Goal: Information Seeking & Learning: Learn about a topic

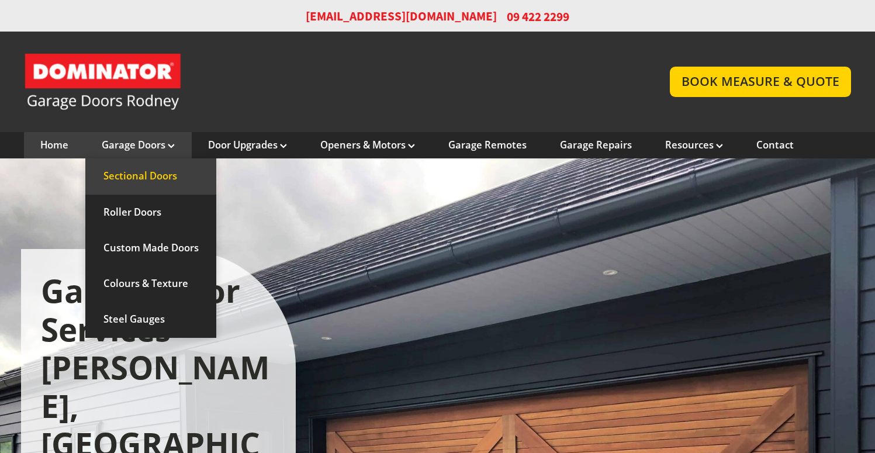
click at [156, 170] on link "Sectional Doors" at bounding box center [150, 176] width 131 height 36
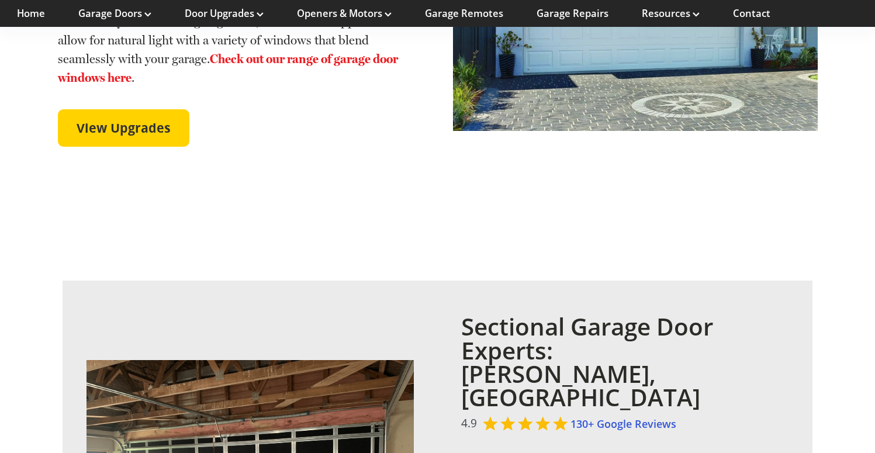
scroll to position [2776, 0]
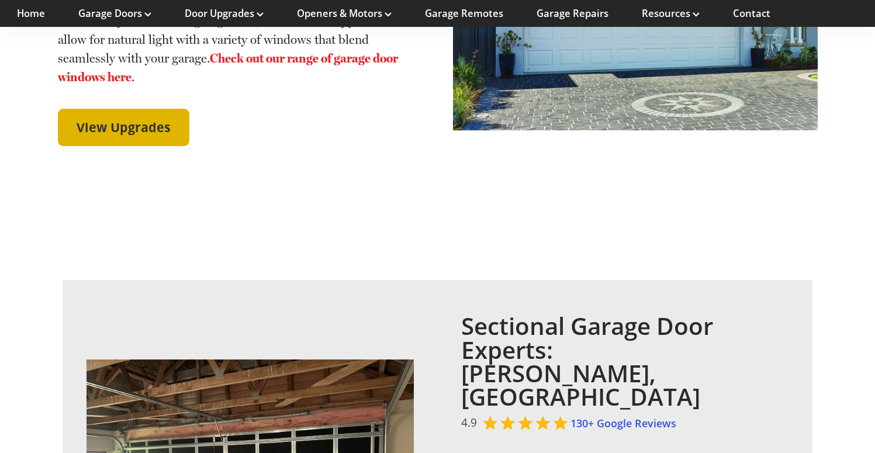
click at [167, 120] on span "View Upgrades" at bounding box center [124, 127] width 94 height 15
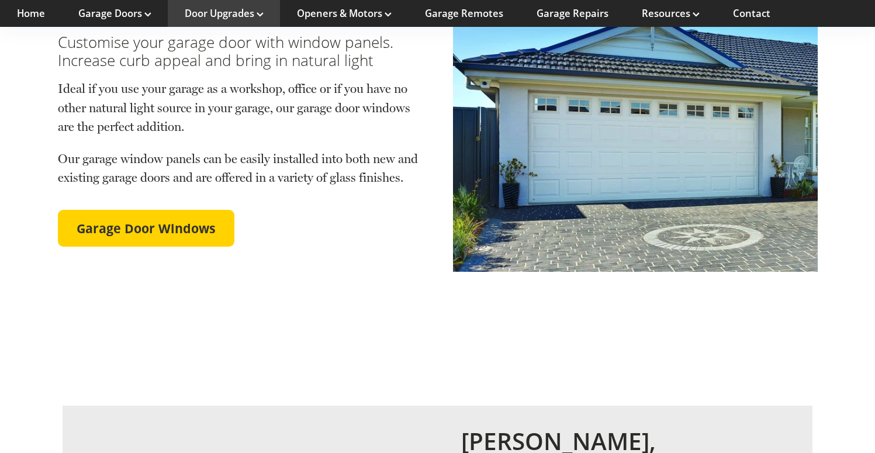
scroll to position [926, 0]
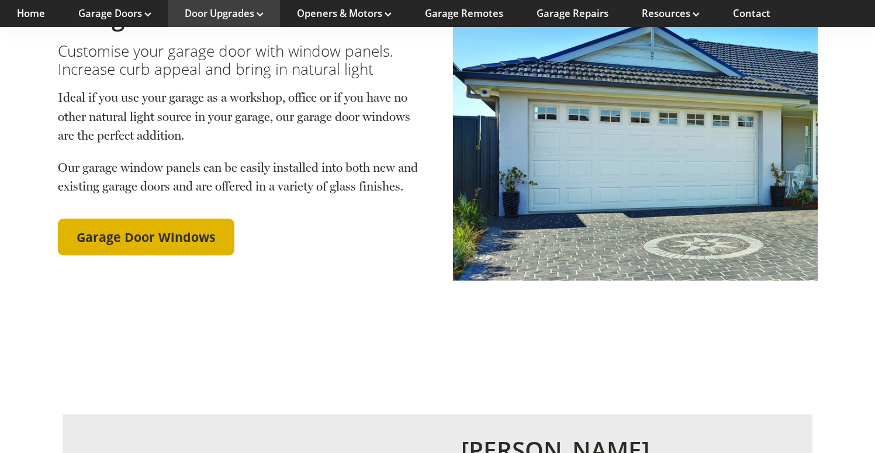
click at [174, 230] on span "Garage Door Windows" at bounding box center [146, 237] width 139 height 15
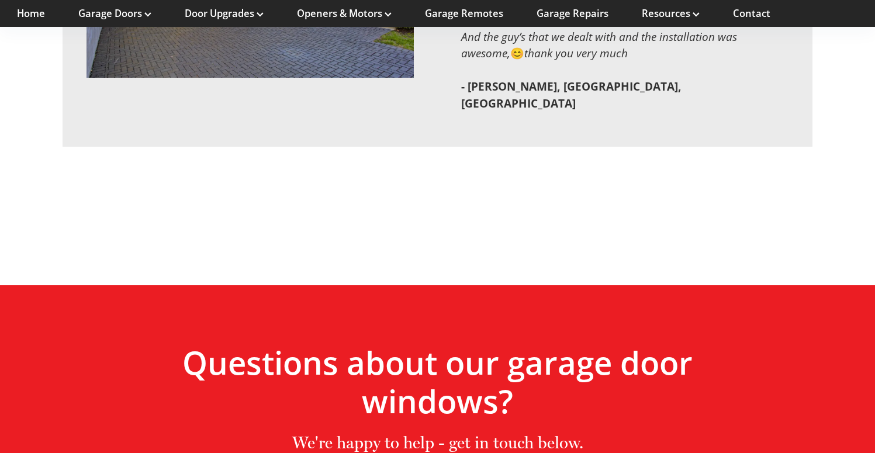
scroll to position [4173, 0]
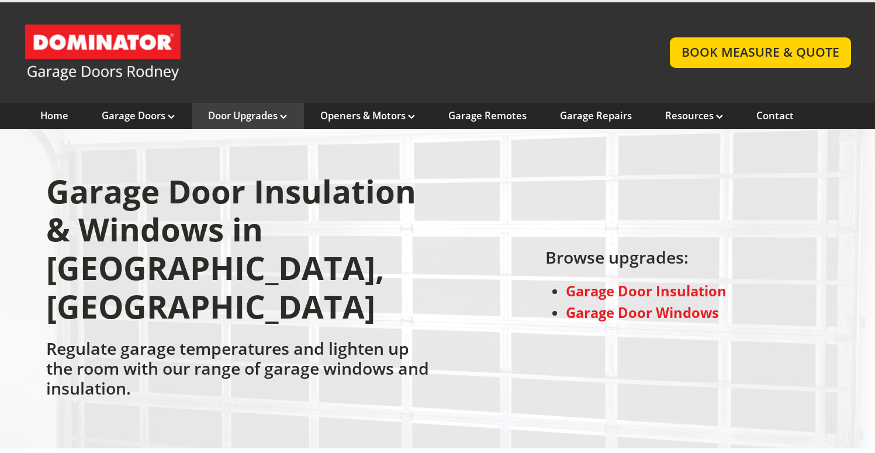
scroll to position [24, 0]
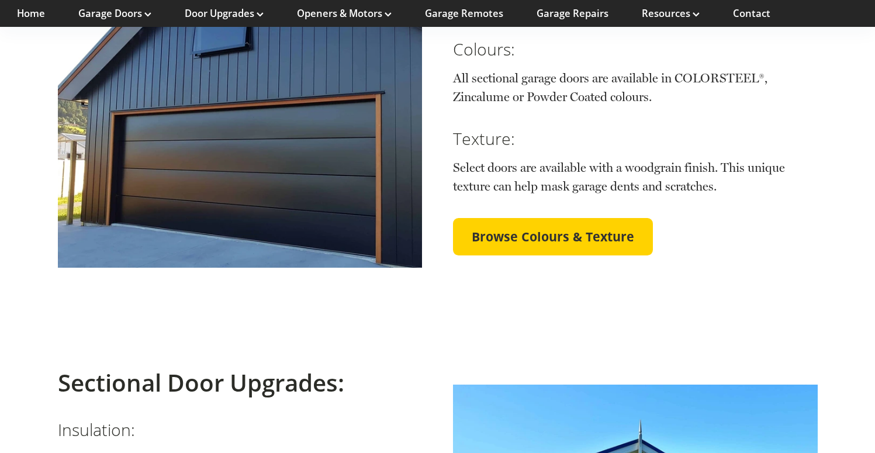
scroll to position [2203, 0]
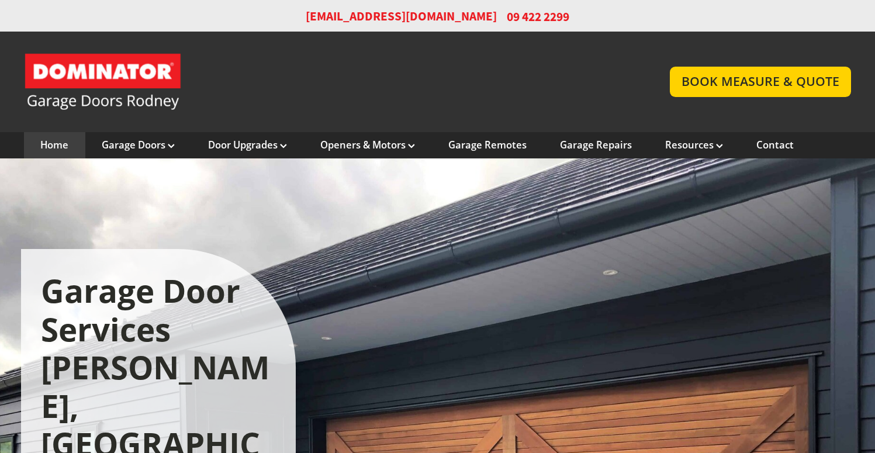
click at [110, 76] on link "Garage Door and Secure Access Solutions homepage" at bounding box center [335, 82] width 622 height 58
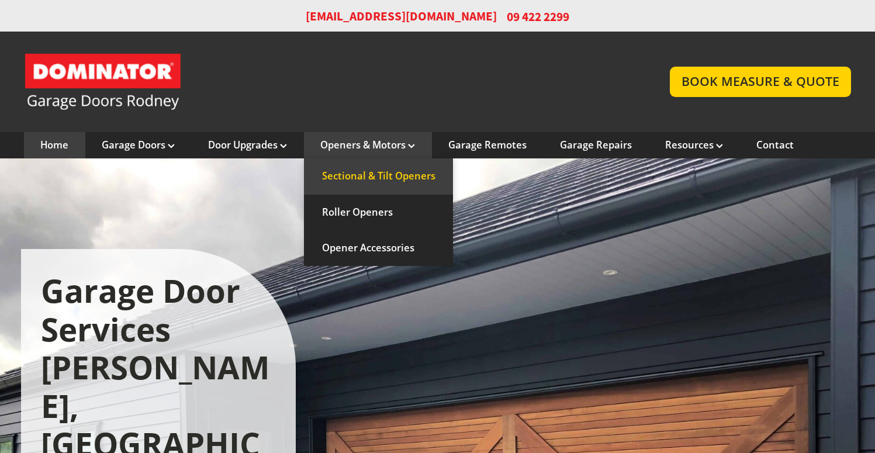
click at [378, 175] on link "Sectional & Tilt Openers" at bounding box center [379, 176] width 150 height 36
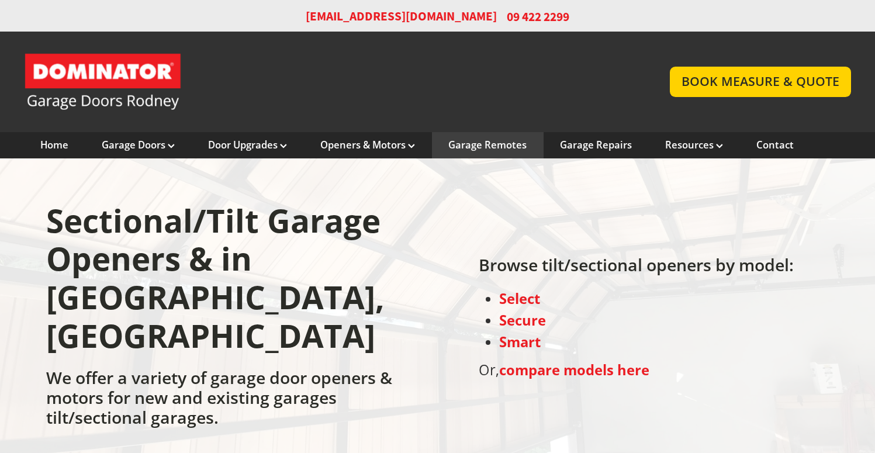
click at [477, 143] on link "Garage Remotes" at bounding box center [487, 145] width 78 height 13
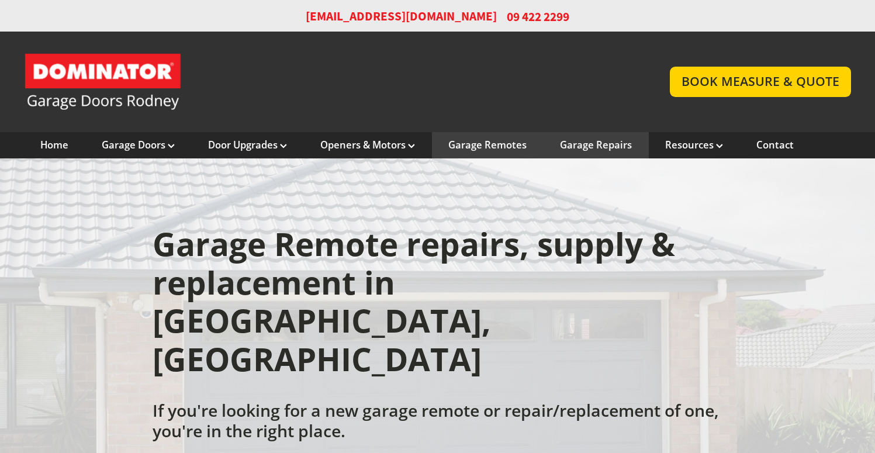
click at [577, 143] on link "Garage Repairs" at bounding box center [596, 145] width 72 height 13
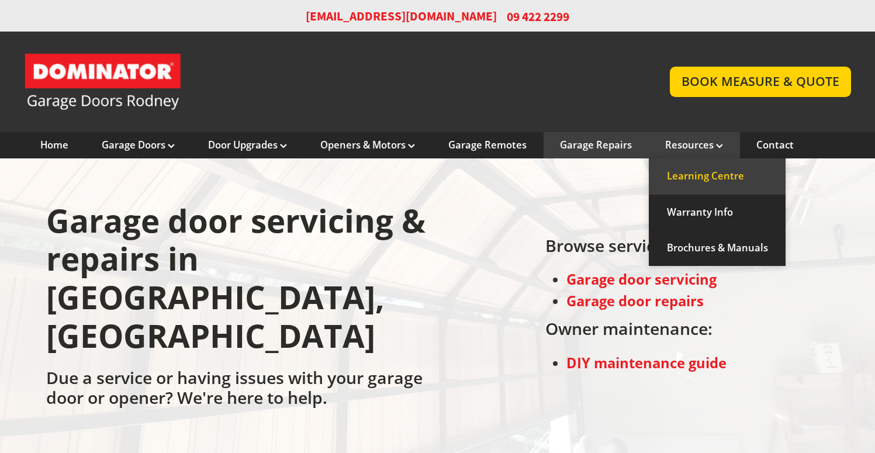
click at [694, 176] on link "Learning Centre" at bounding box center [717, 176] width 137 height 36
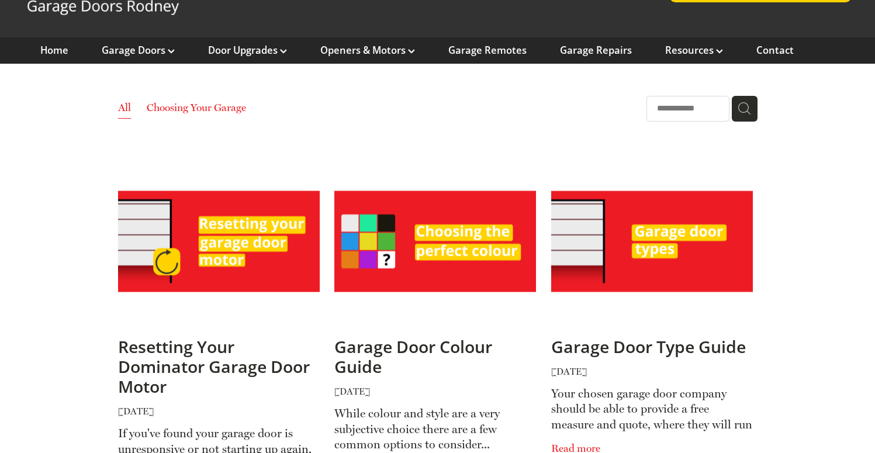
scroll to position [94, 0]
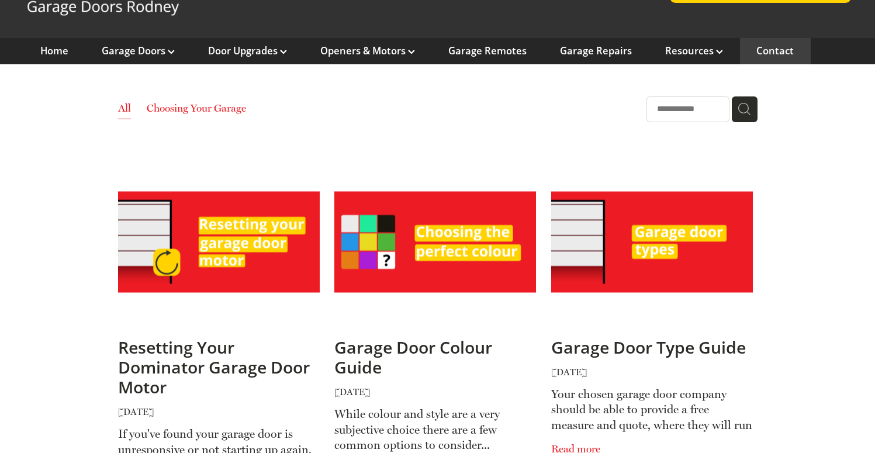
click at [764, 49] on link "Contact" at bounding box center [774, 50] width 37 height 13
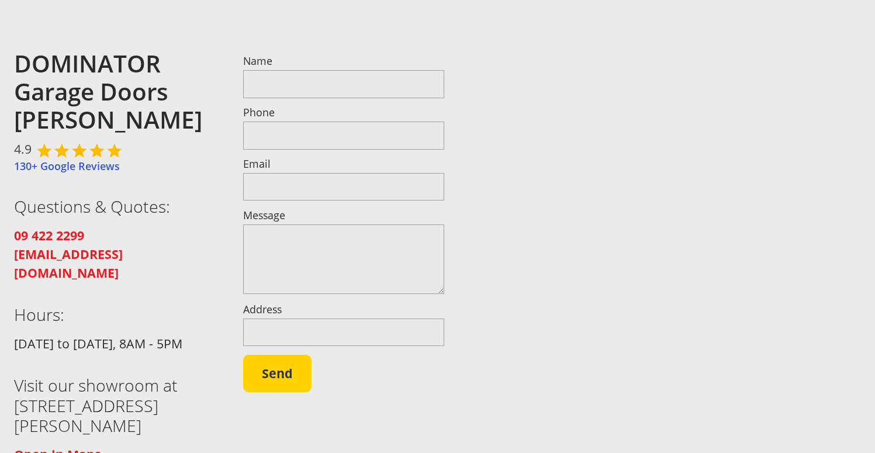
scroll to position [147, 0]
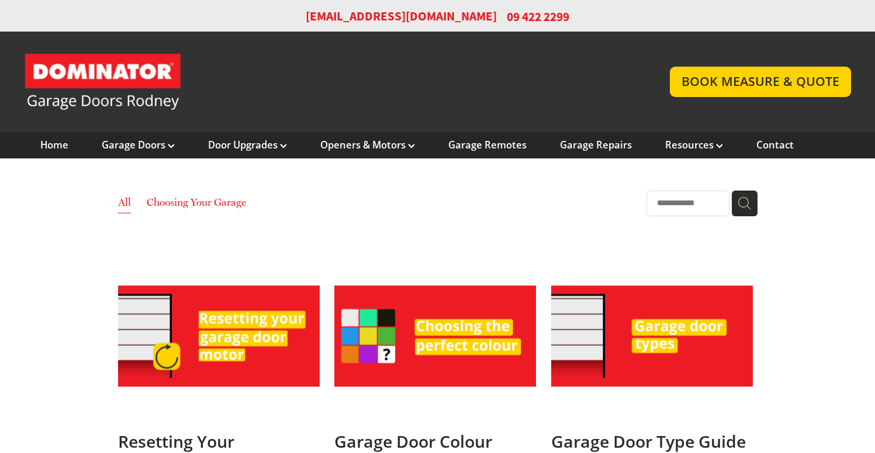
click at [134, 67] on link "Garage Door and Secure Access Solutions homepage" at bounding box center [335, 82] width 622 height 58
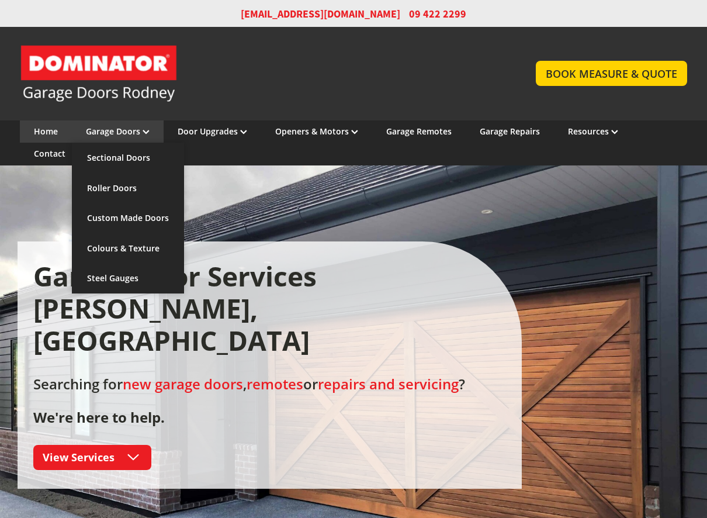
click at [107, 127] on link "Garage Doors" at bounding box center [118, 131] width 64 height 11
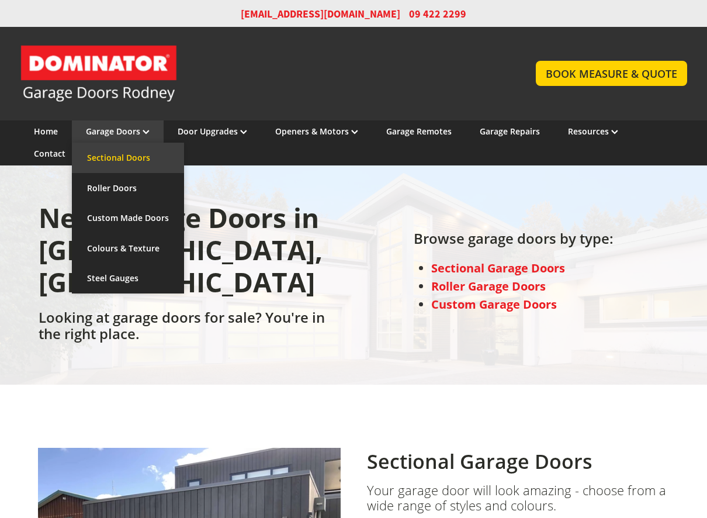
click at [141, 150] on link "Sectional Doors" at bounding box center [128, 158] width 112 height 30
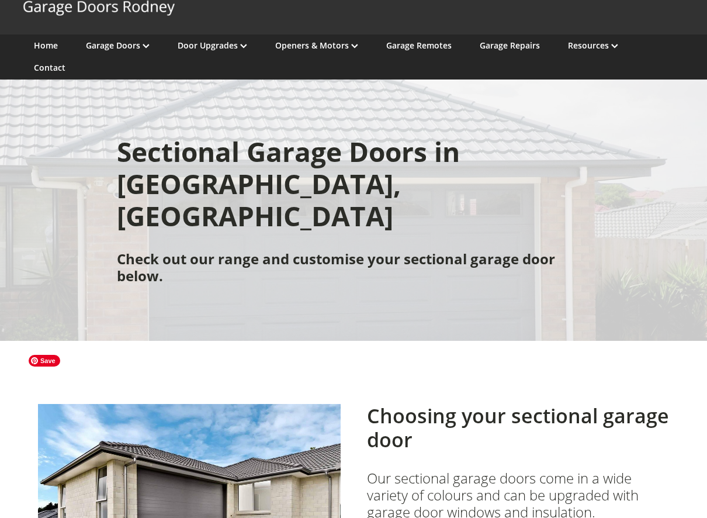
scroll to position [22, 0]
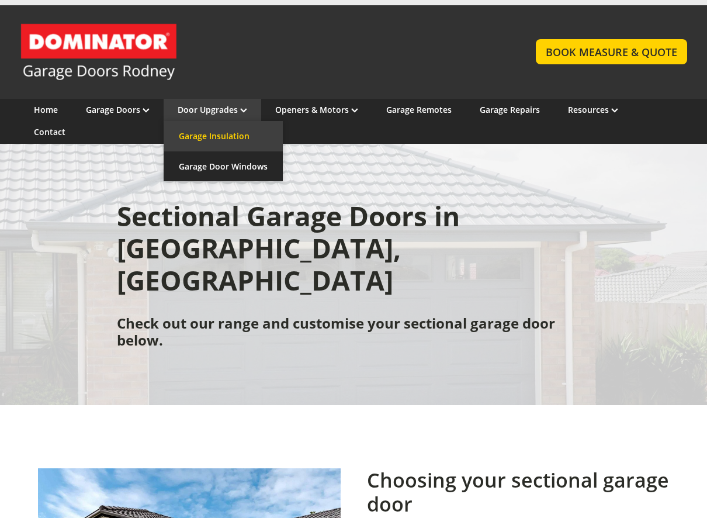
click at [206, 144] on link "Garage Insulation" at bounding box center [223, 136] width 119 height 30
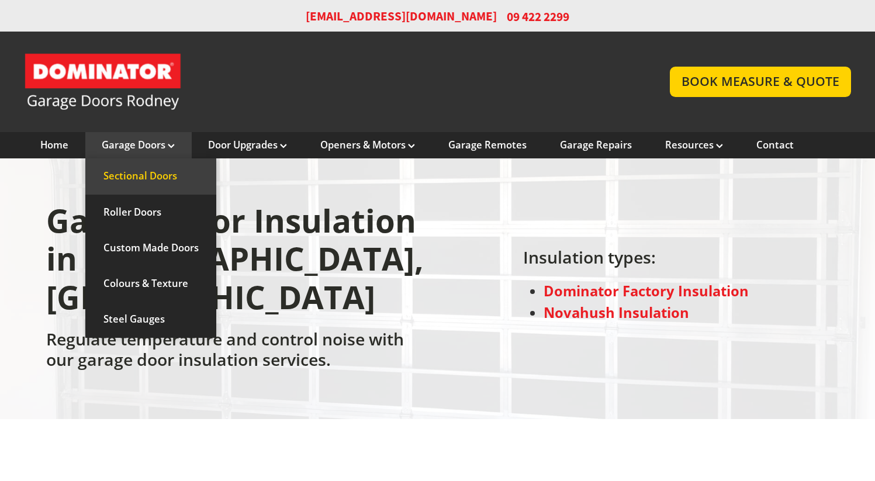
click at [173, 184] on link "Sectional Doors" at bounding box center [150, 176] width 131 height 36
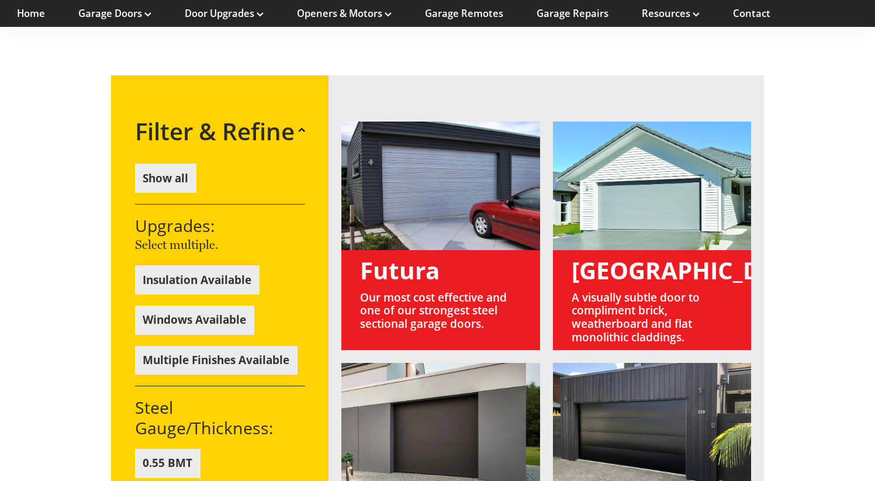
scroll to position [843, 0]
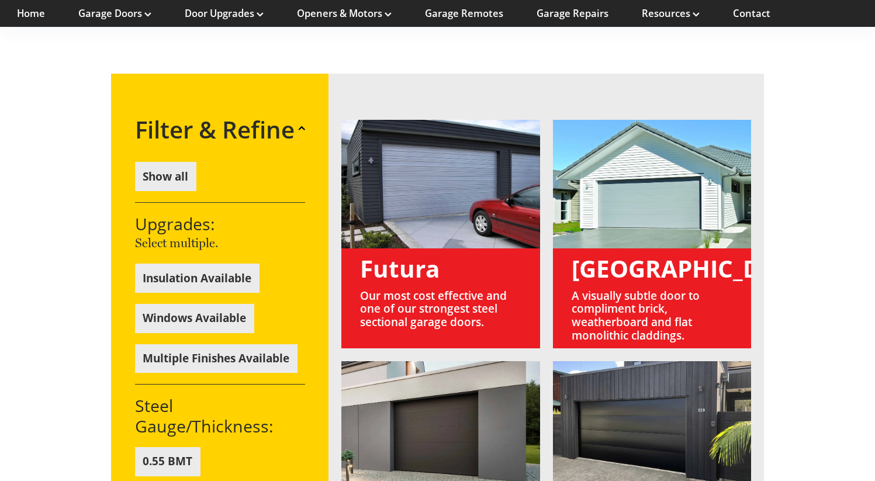
click at [427, 219] on link at bounding box center [440, 234] width 199 height 229
click at [419, 241] on link at bounding box center [440, 234] width 199 height 229
click at [396, 173] on link at bounding box center [440, 234] width 199 height 229
click at [411, 242] on link at bounding box center [440, 234] width 199 height 229
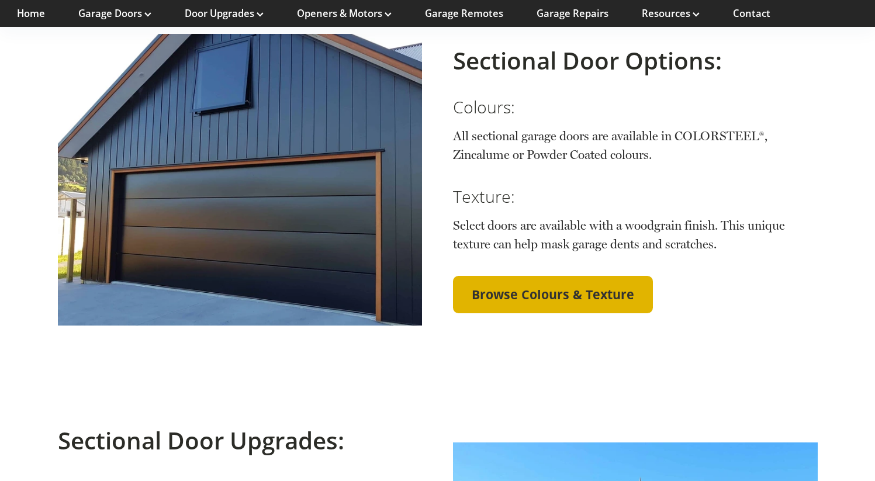
scroll to position [2173, 0]
click at [524, 281] on link "Browse Colours & Texture" at bounding box center [553, 293] width 200 height 37
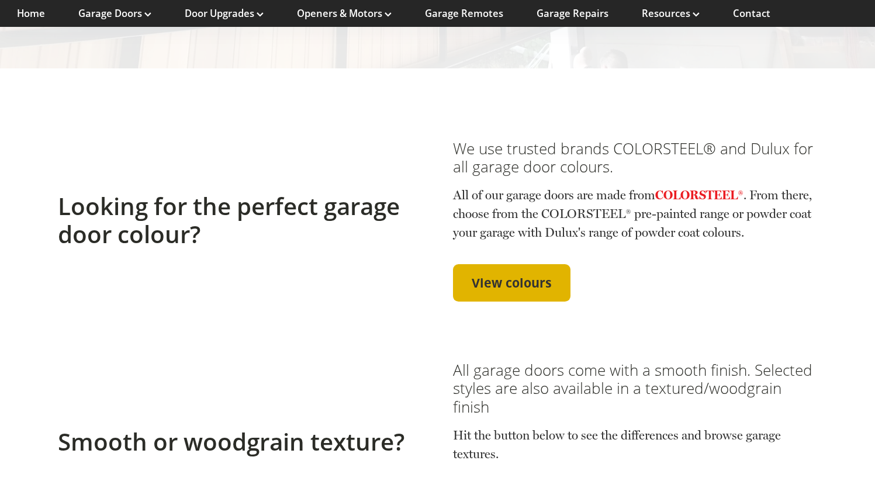
click at [484, 285] on span "View colours" at bounding box center [512, 282] width 80 height 15
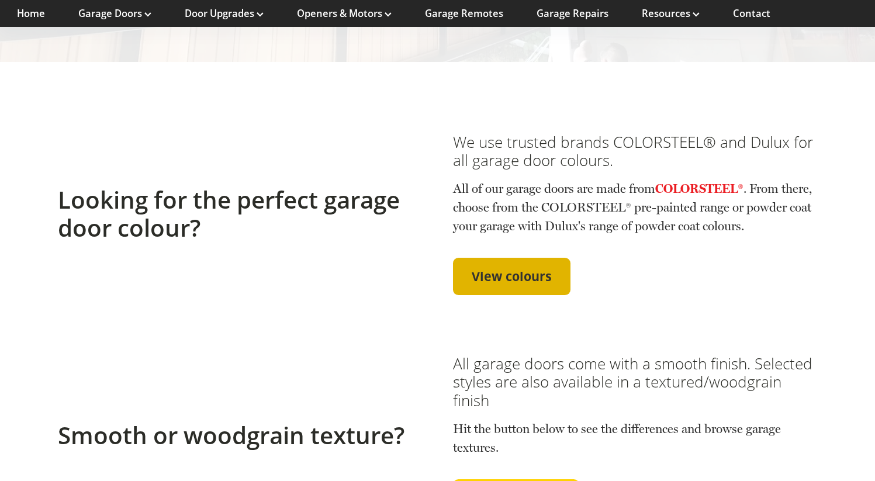
scroll to position [295, 0]
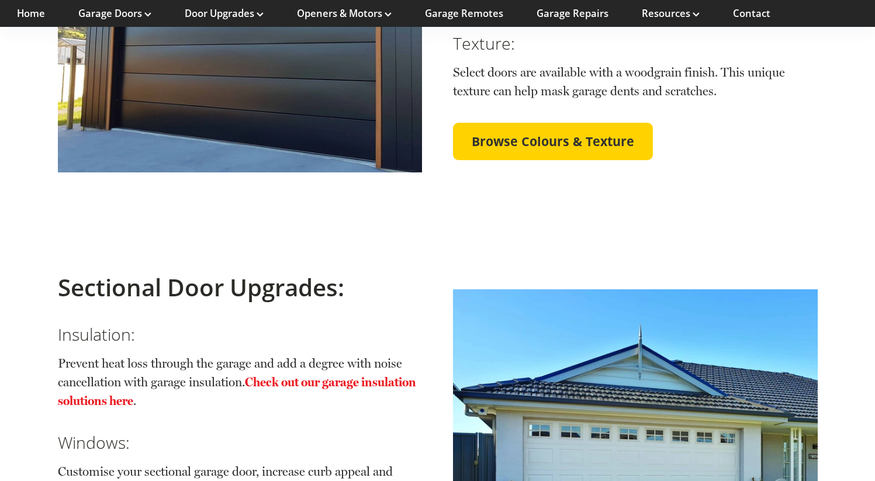
scroll to position [2321, 0]
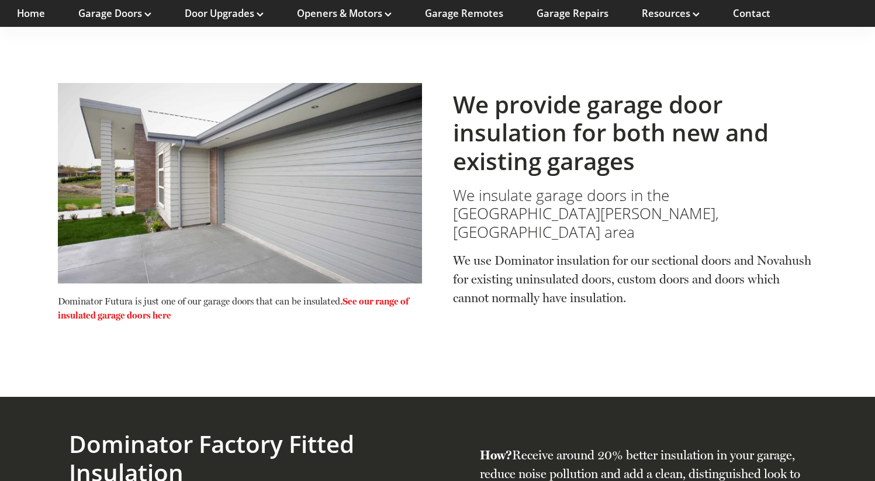
scroll to position [383, 0]
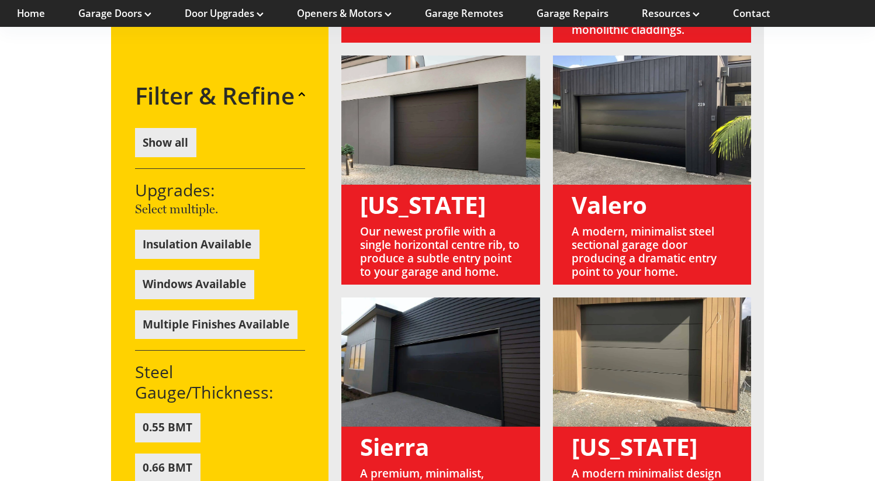
scroll to position [1115, 0]
